Goal: Information Seeking & Learning: Learn about a topic

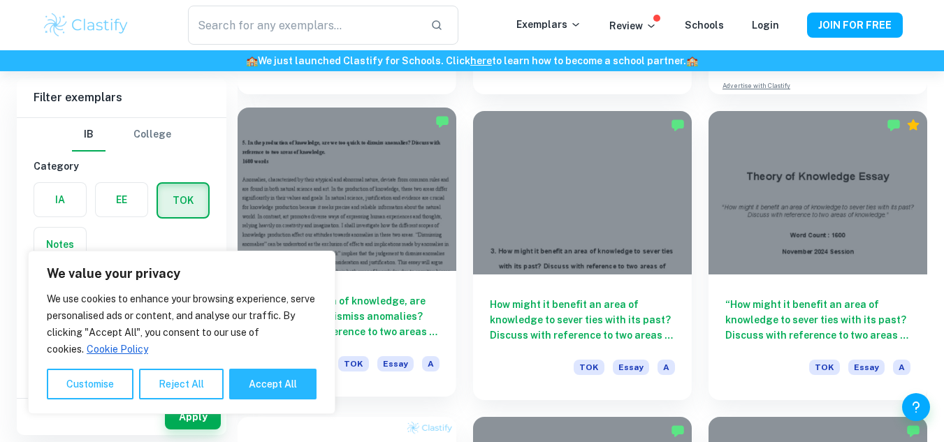
scroll to position [662, 0]
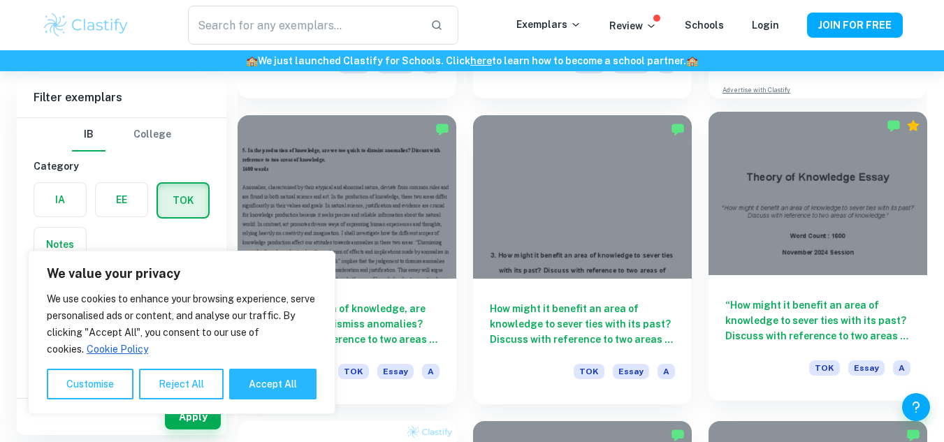
click at [780, 319] on h6 "“How might it benefit an area of knowledge to sever ties with its past? Discuss…" at bounding box center [817, 321] width 185 height 46
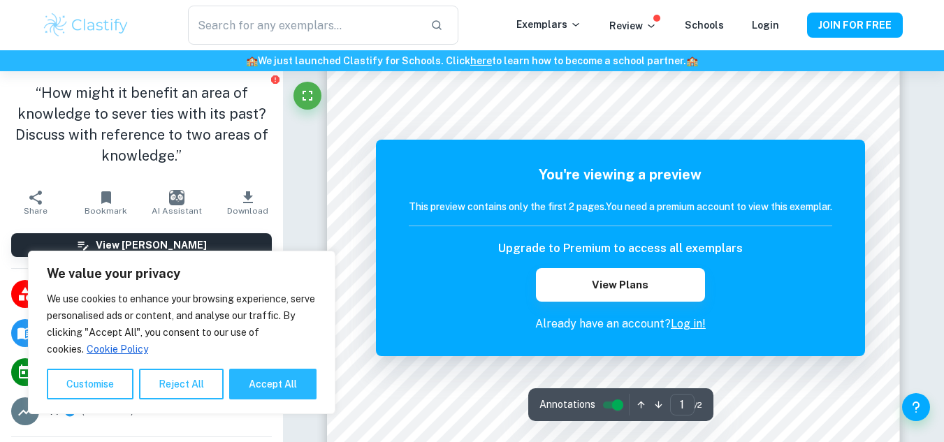
scroll to position [249, 0]
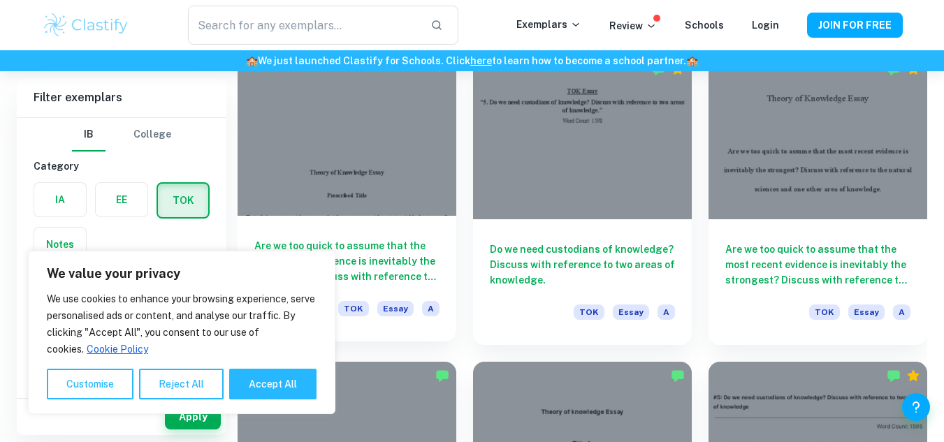
scroll to position [1354, 0]
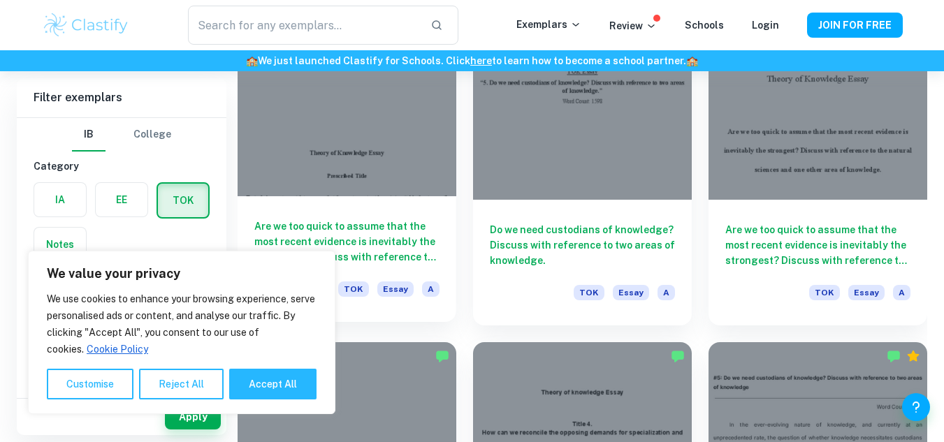
click at [345, 249] on h6 "Are we too quick to assume that the most recent evidence is inevitably the stro…" at bounding box center [346, 242] width 185 height 46
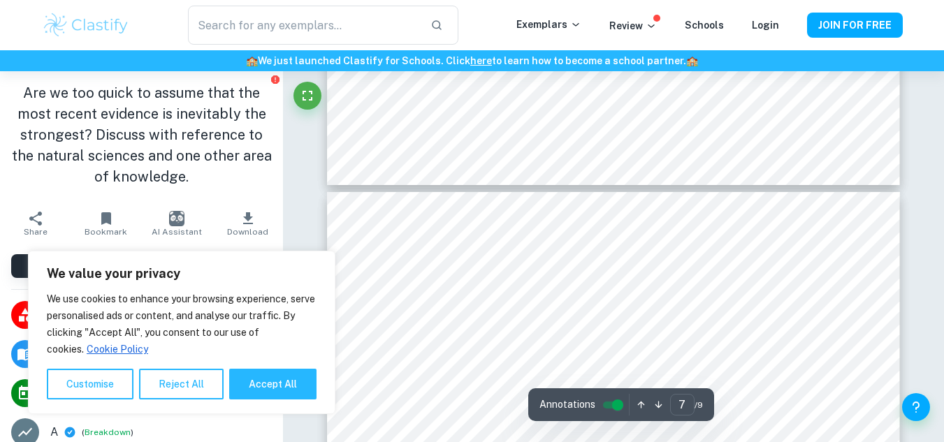
type input "6"
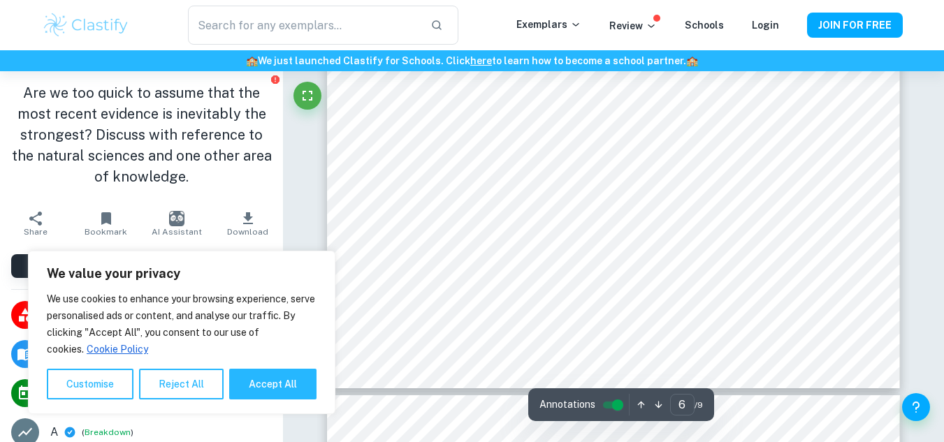
scroll to position [4361, 0]
